Goal: Check status: Check status

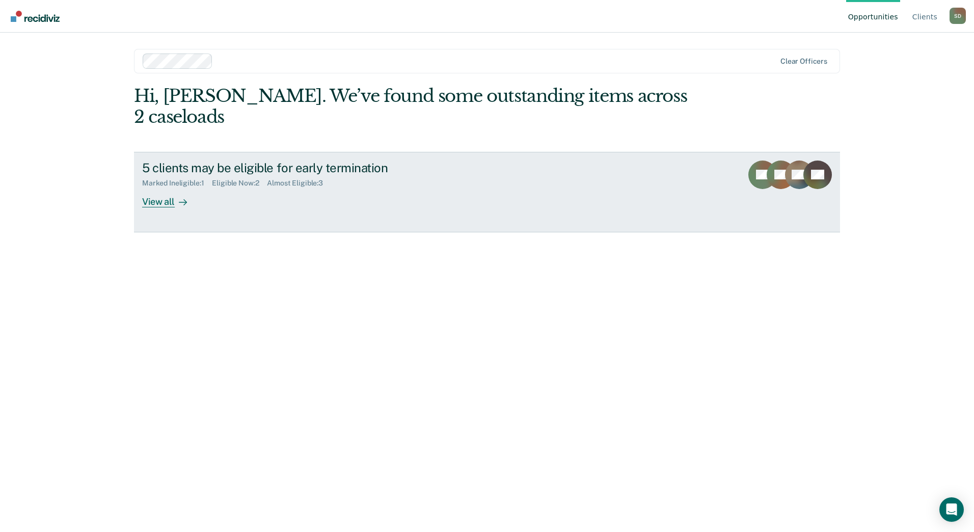
click at [159, 187] on div "View all" at bounding box center [170, 197] width 57 height 20
